Goal: Task Accomplishment & Management: Use online tool/utility

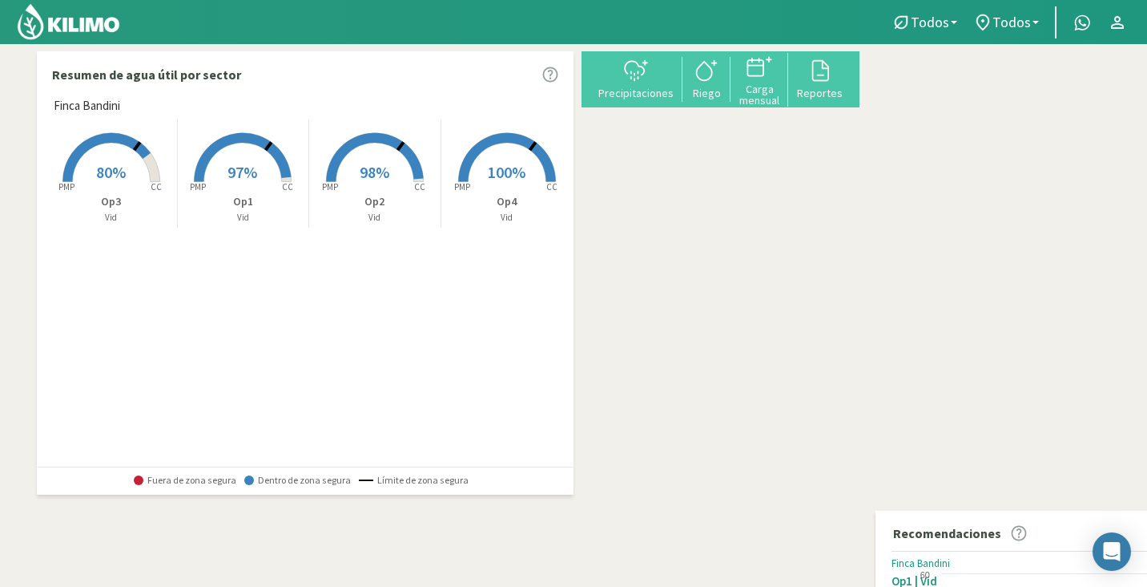
click at [123, 180] on span "80%" at bounding box center [111, 172] width 30 height 20
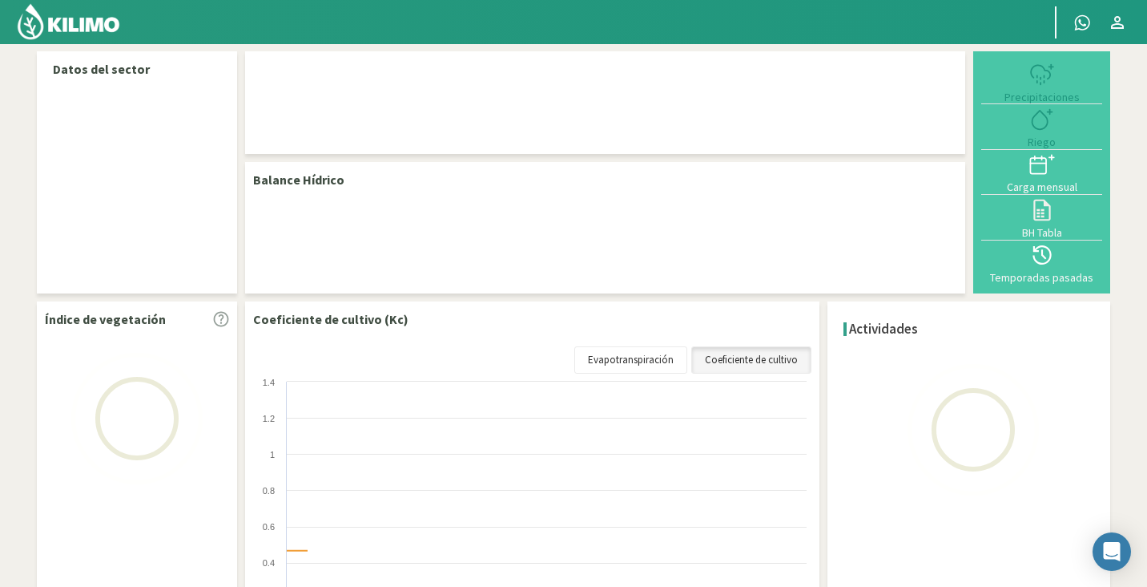
select select "2: Object"
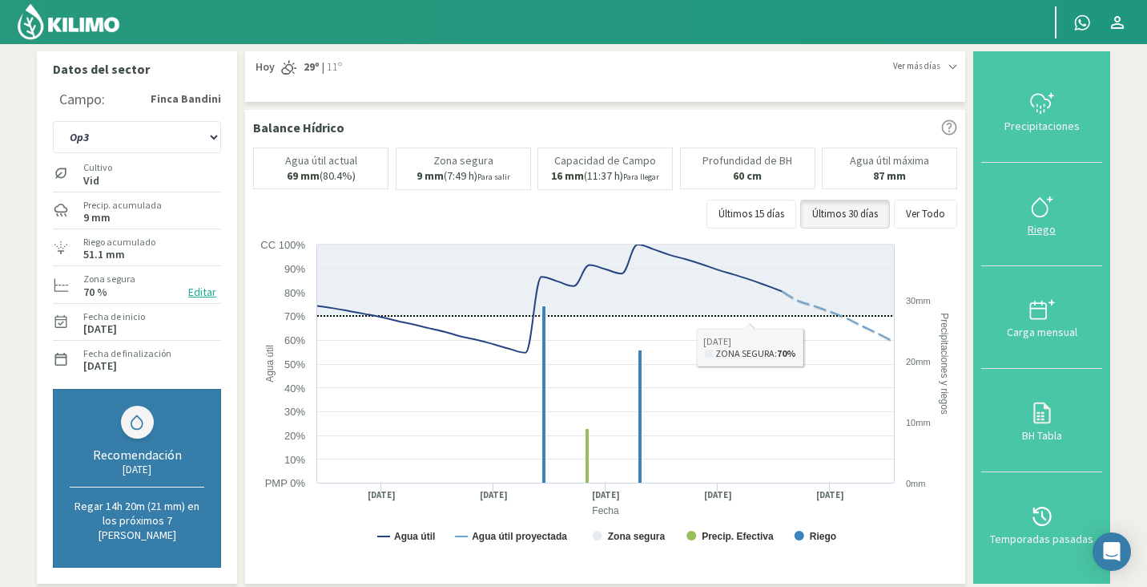
click at [1042, 224] on div "Riego" at bounding box center [1041, 229] width 111 height 11
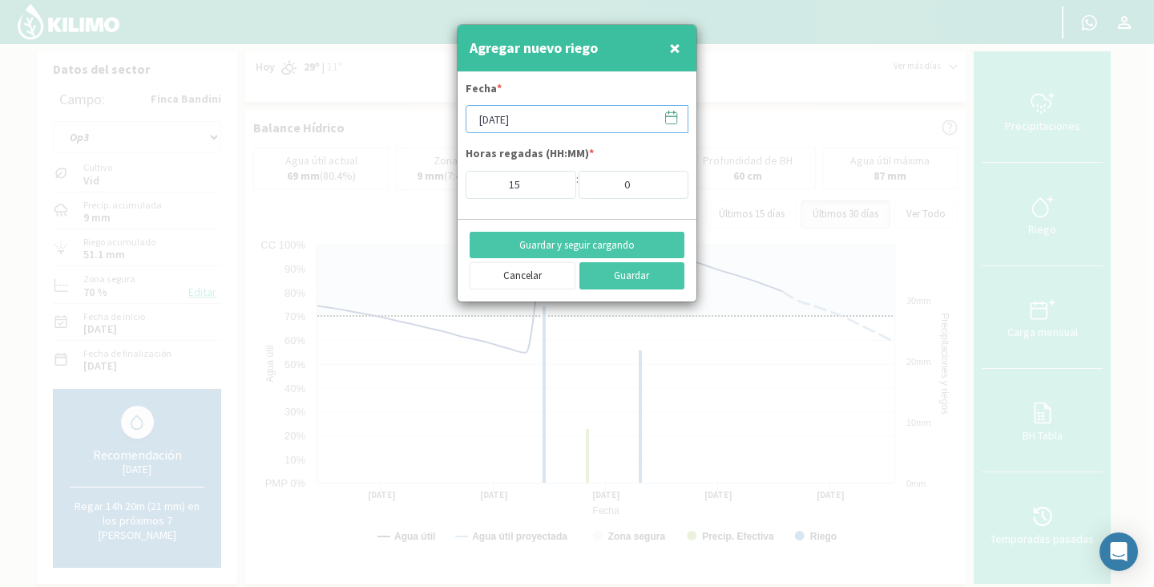
click at [511, 124] on input "[DATE]" at bounding box center [577, 119] width 223 height 28
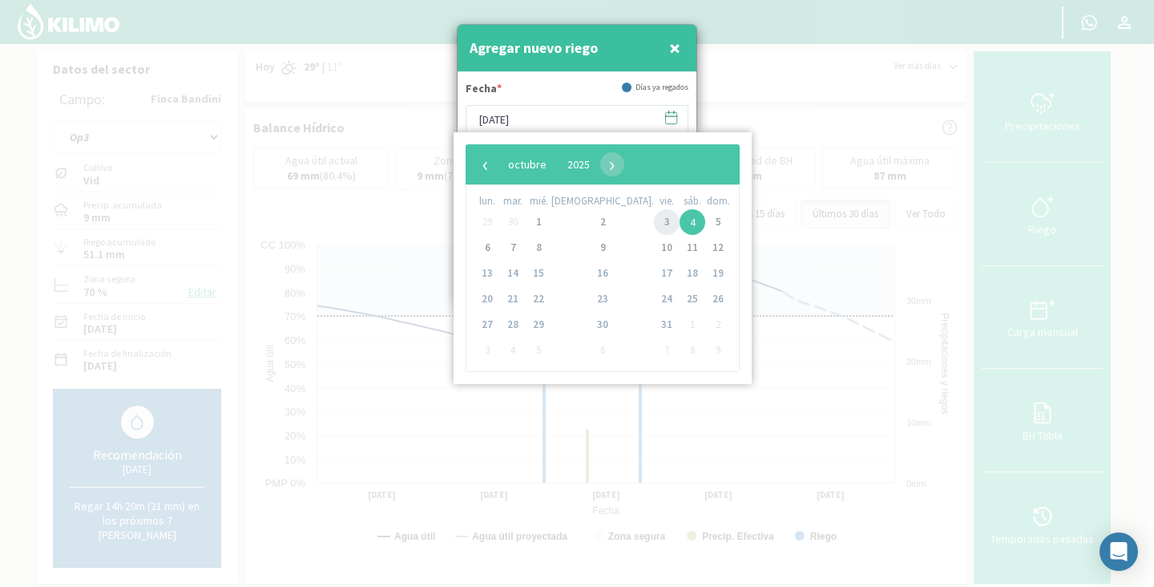
click at [654, 215] on span "3" at bounding box center [667, 222] width 26 height 26
type input "[DATE]"
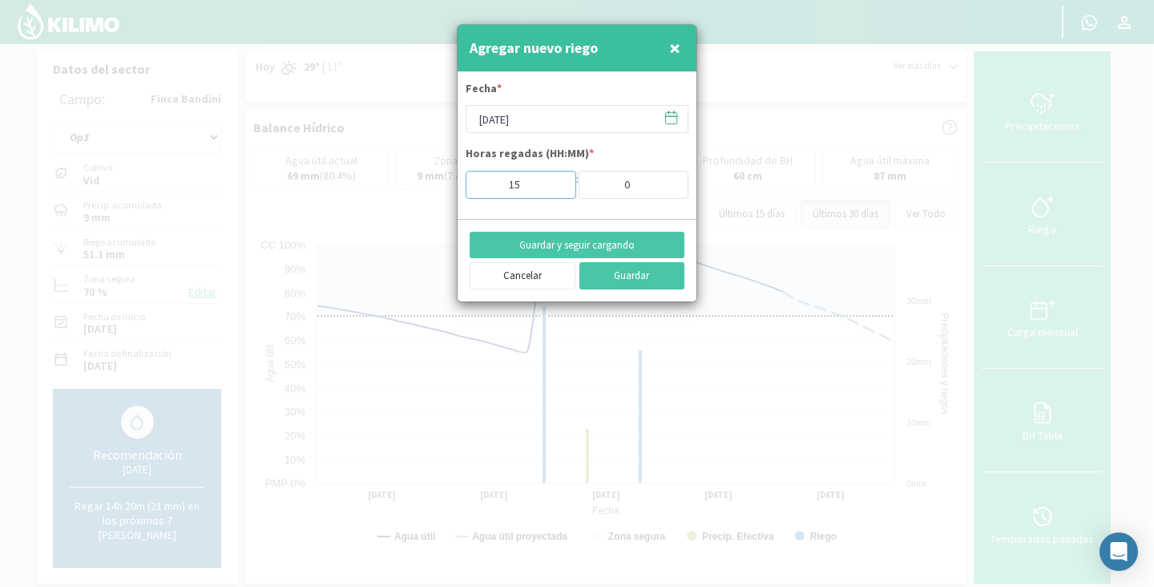
click at [530, 185] on input "15" at bounding box center [521, 185] width 111 height 28
type input "16"
click at [609, 275] on button "Guardar" at bounding box center [632, 275] width 106 height 27
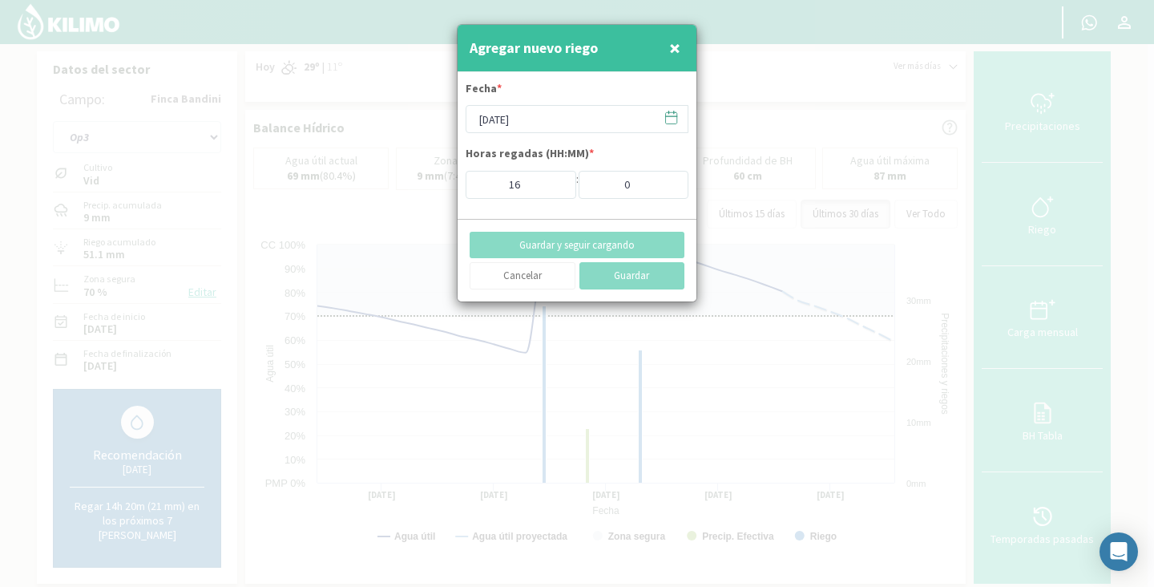
type input "[DATE]"
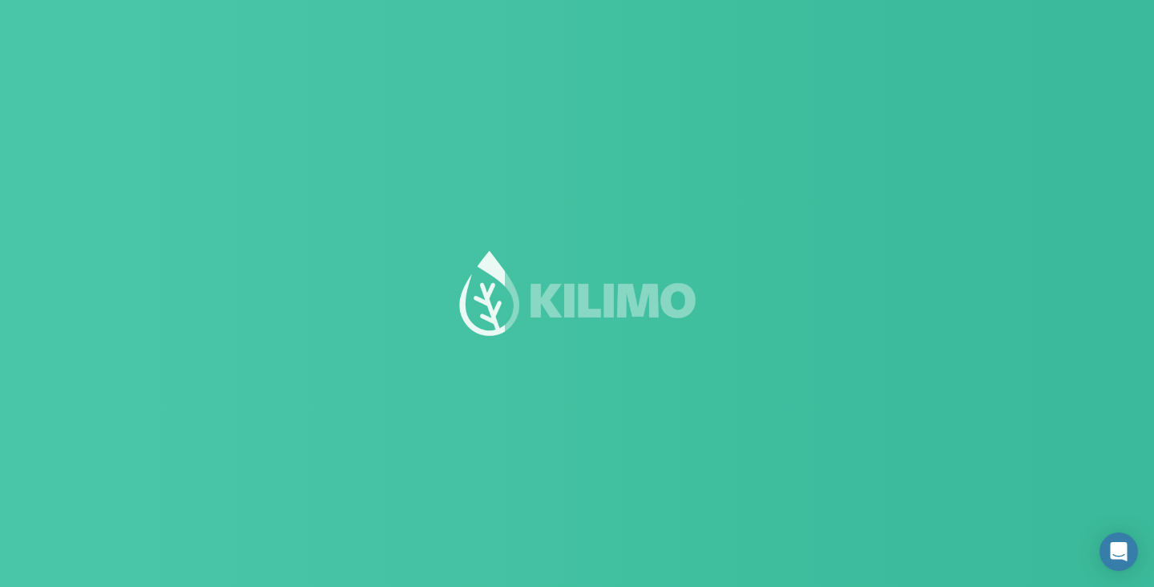
select select "2: Object"
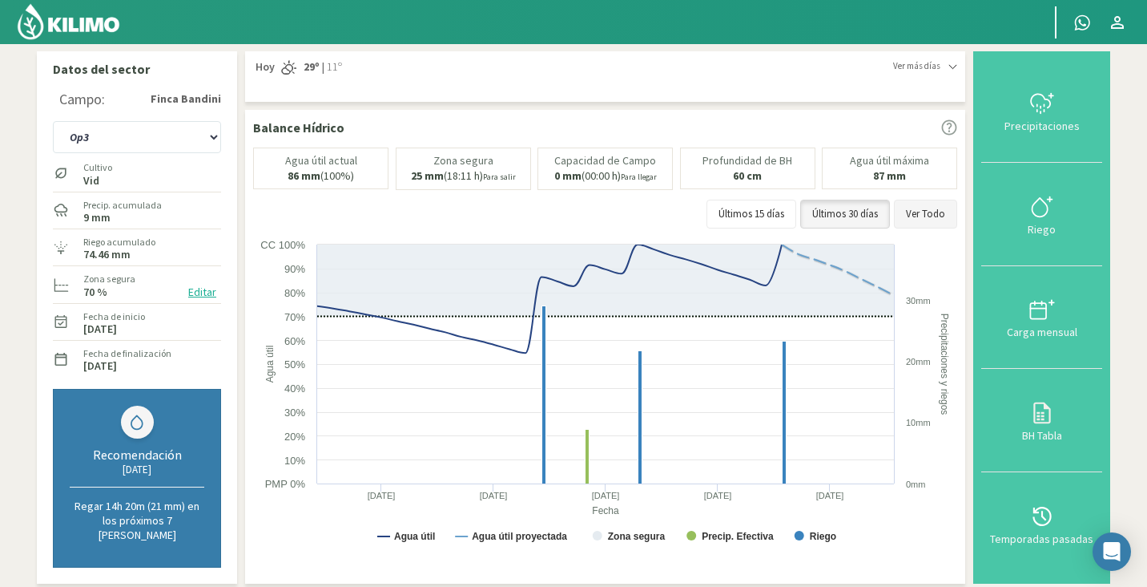
click at [938, 200] on button "Ver Todo" at bounding box center [925, 214] width 63 height 29
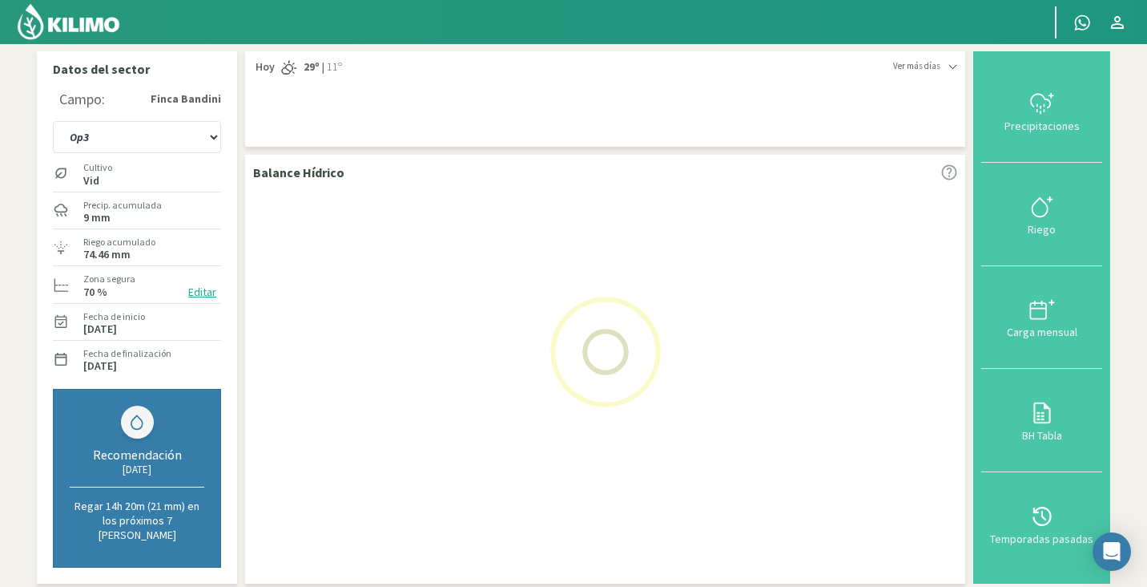
click at [938, 195] on div at bounding box center [605, 352] width 704 height 321
